Goal: Task Accomplishment & Management: Manage account settings

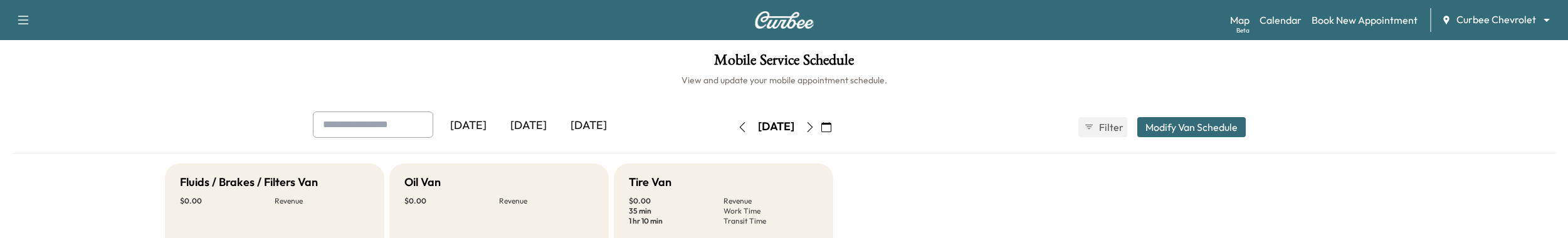
scroll to position [380, 0]
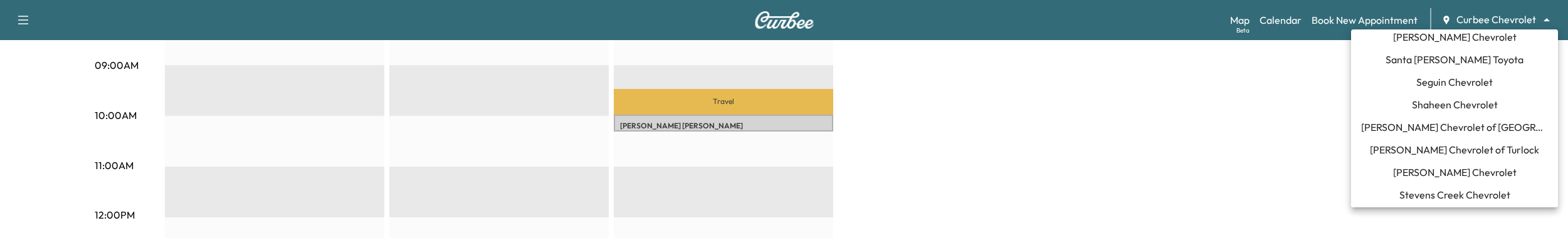
scroll to position [1066, 0]
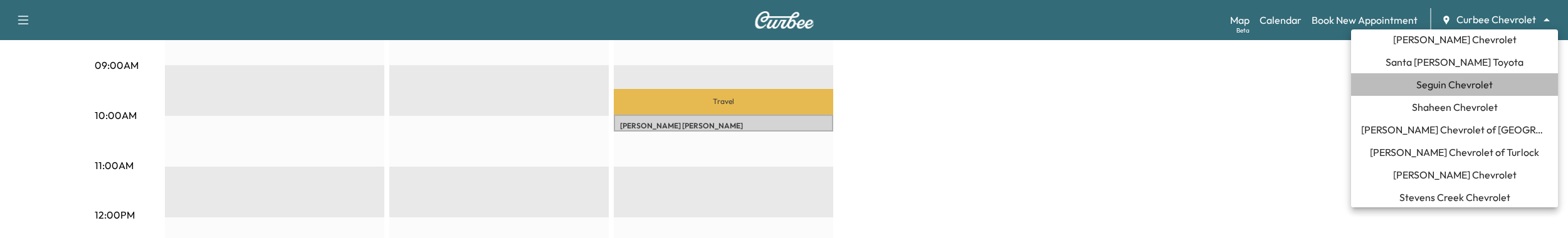
click at [1430, 82] on span "Seguin Chevrolet" at bounding box center [1454, 85] width 77 height 15
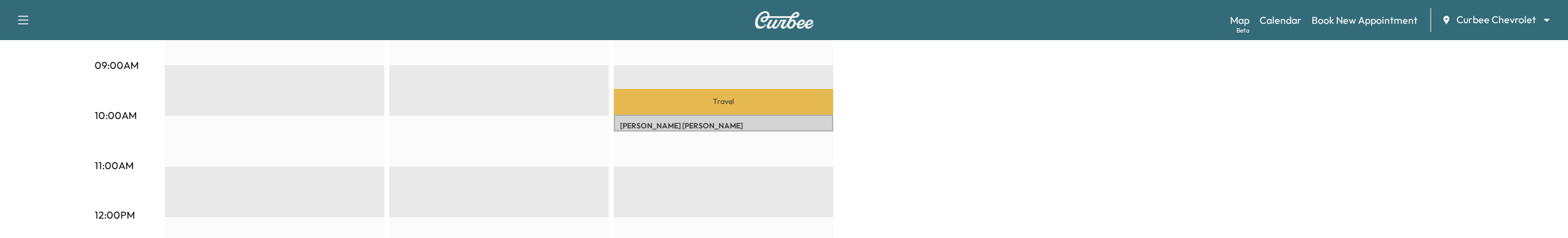
scroll to position [0, 0]
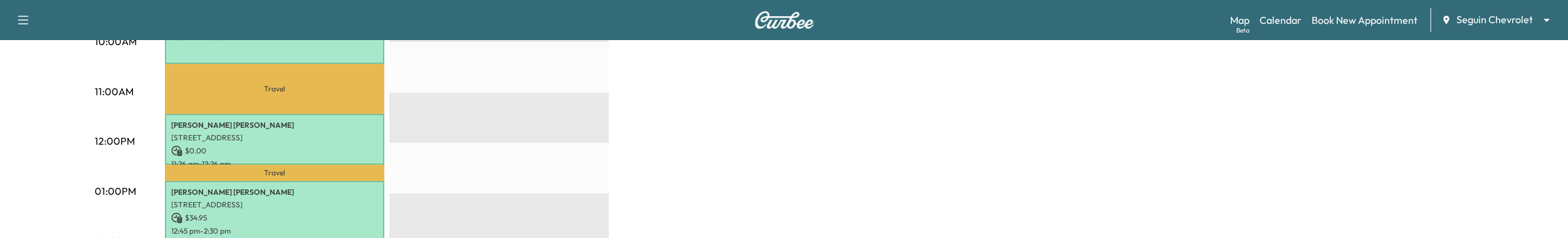
scroll to position [504, 0]
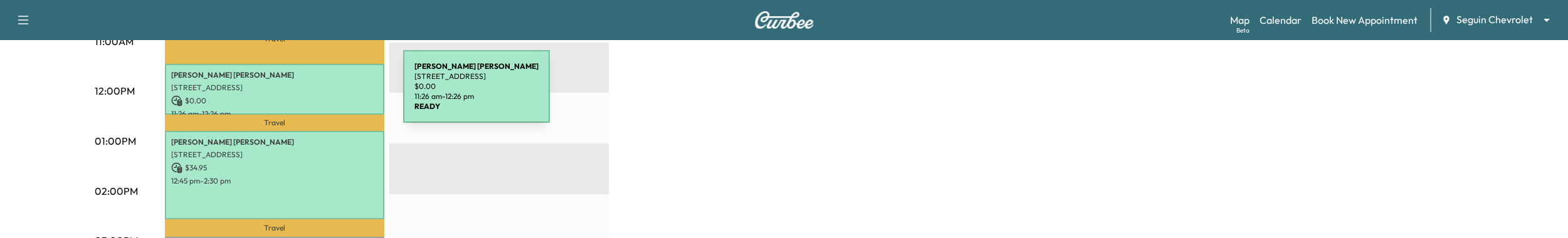
click at [309, 94] on div "[PERSON_NAME] [STREET_ADDRESS] $ 0.00 11:26 am - 12:26 pm" at bounding box center [274, 89] width 220 height 50
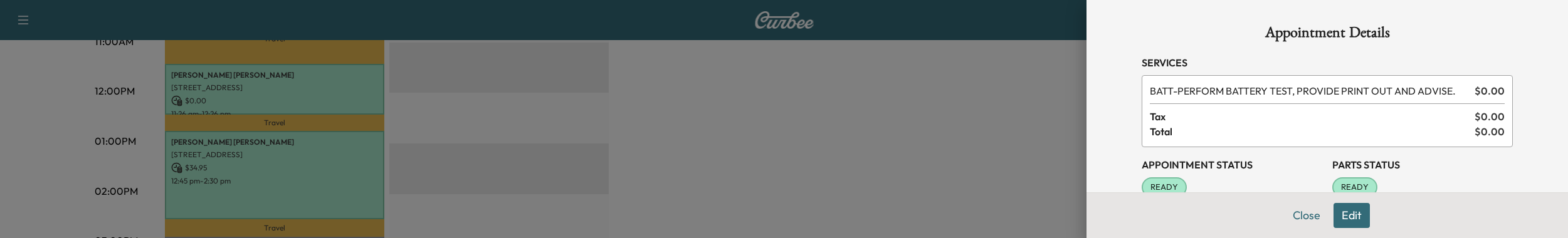
click at [1343, 214] on button "Edit" at bounding box center [1352, 216] width 37 height 25
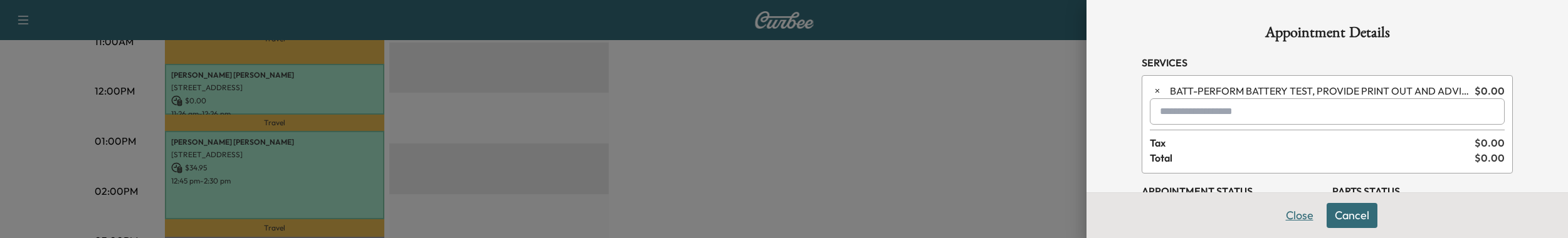
click at [1298, 207] on button "Close" at bounding box center [1299, 216] width 44 height 25
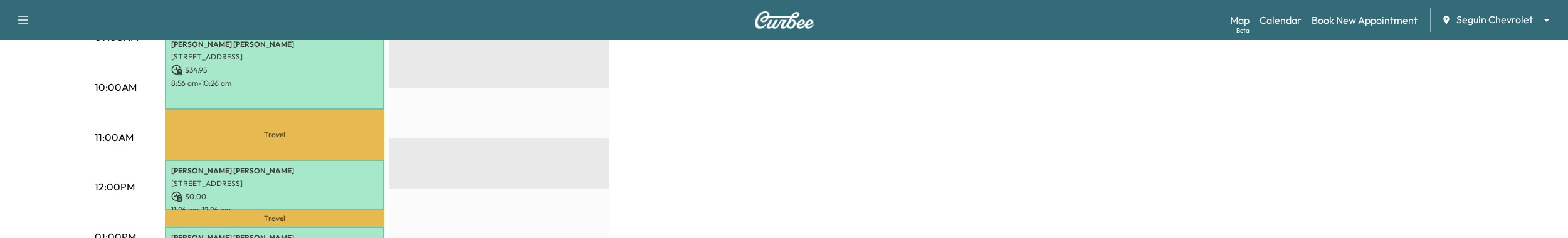
scroll to position [456, 0]
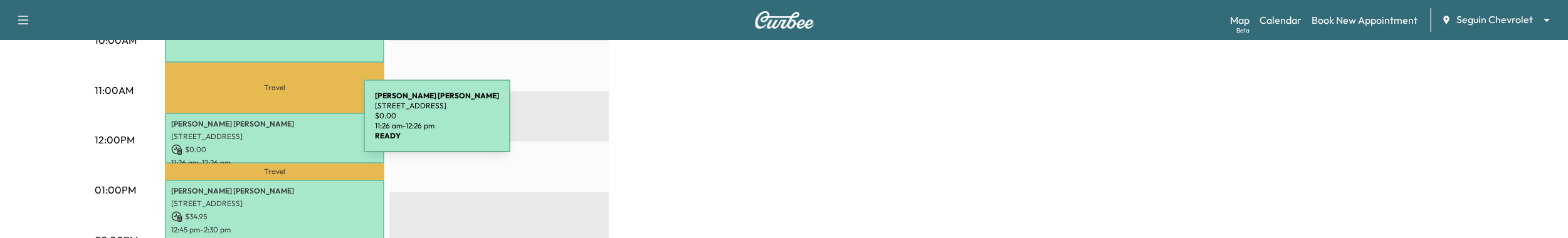
click at [269, 124] on p "[PERSON_NAME]" at bounding box center [275, 124] width 207 height 10
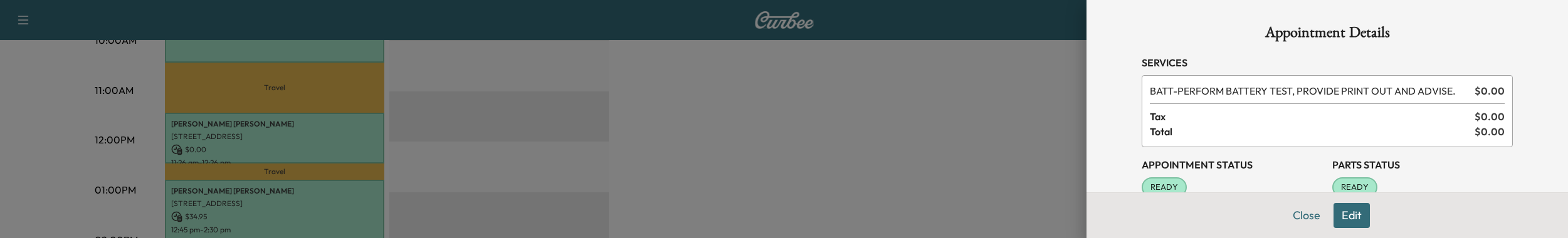
scroll to position [18, 0]
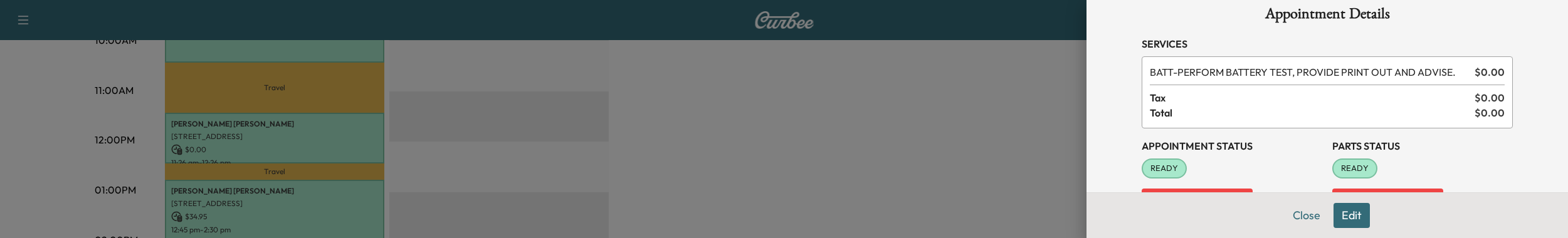
click at [1347, 209] on button "Edit" at bounding box center [1352, 216] width 37 height 25
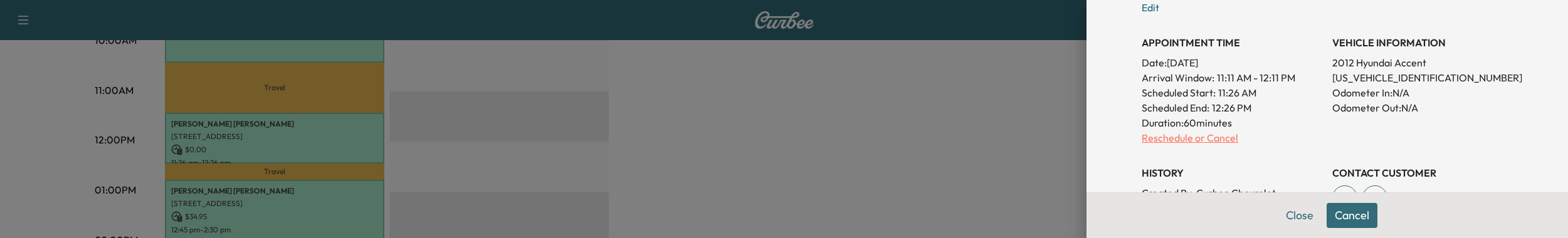
click at [1197, 131] on p "Reschedule or Cancel" at bounding box center [1232, 138] width 180 height 15
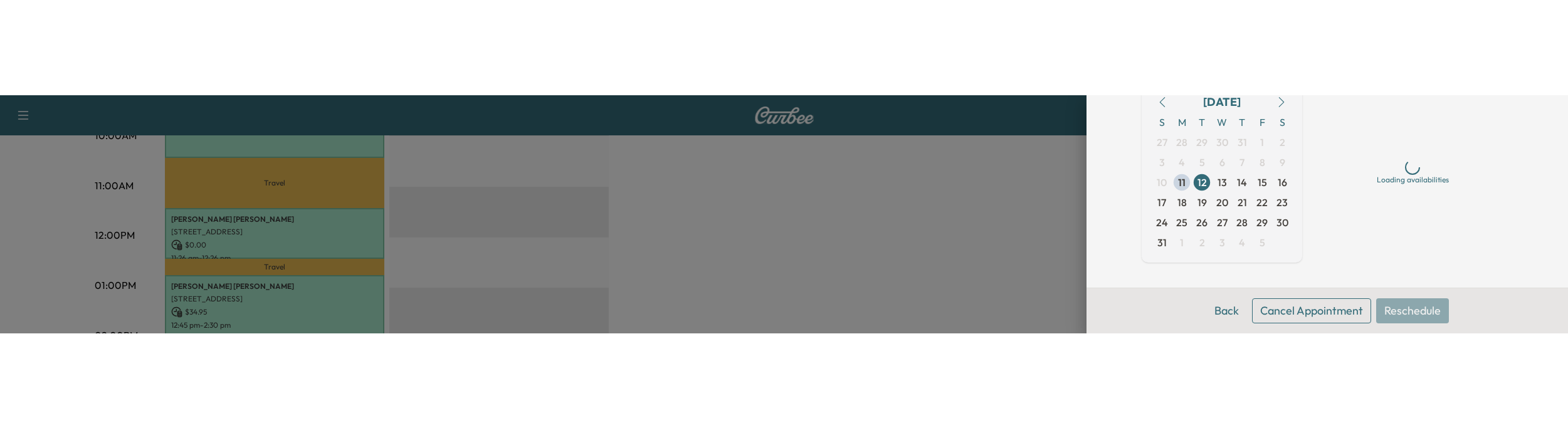
scroll to position [104, 0]
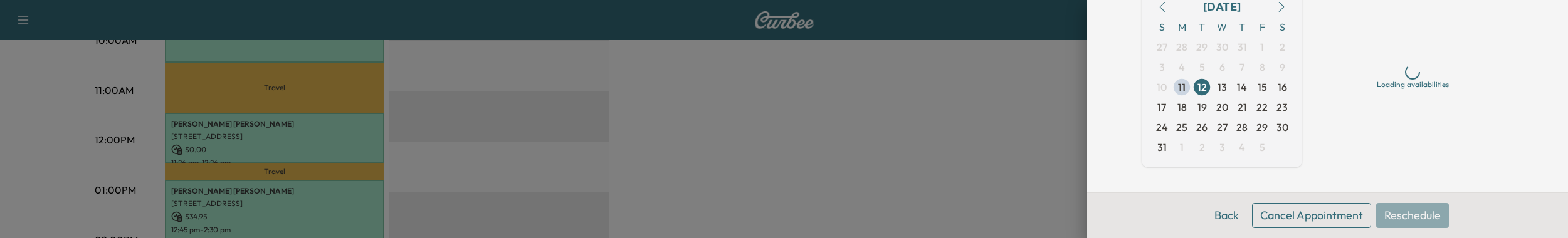
click at [1327, 223] on button "Cancel Appointment" at bounding box center [1311, 216] width 119 height 25
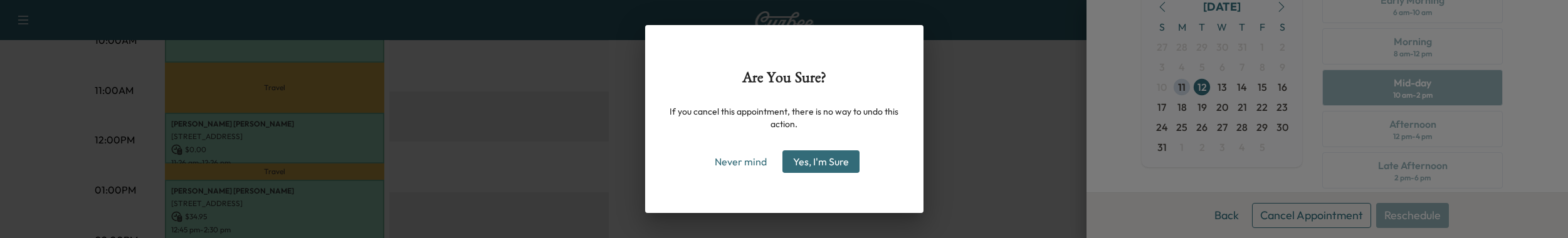
click at [843, 161] on button "Yes, I'm Sure" at bounding box center [821, 161] width 77 height 22
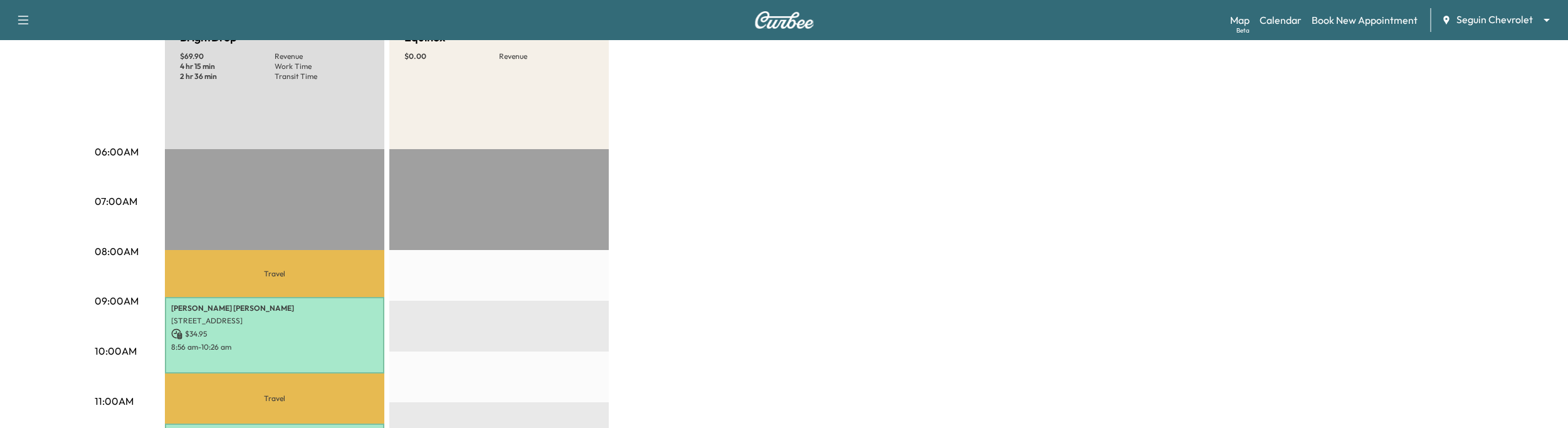
scroll to position [65, 0]
